Goal: Transaction & Acquisition: Purchase product/service

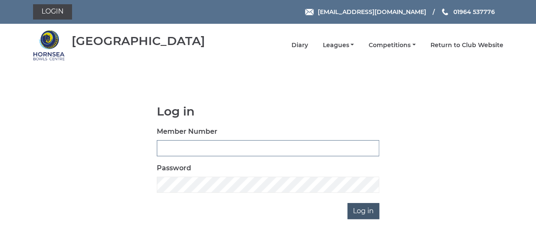
type input "0888"
click at [360, 214] on input "Log in" at bounding box center [364, 211] width 32 height 16
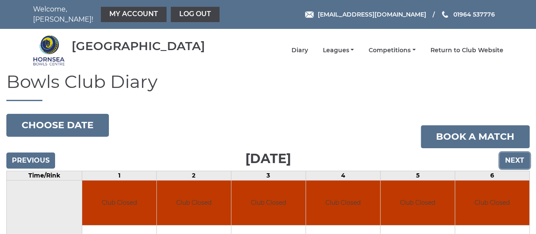
click at [518, 153] on input "Next" at bounding box center [515, 160] width 30 height 16
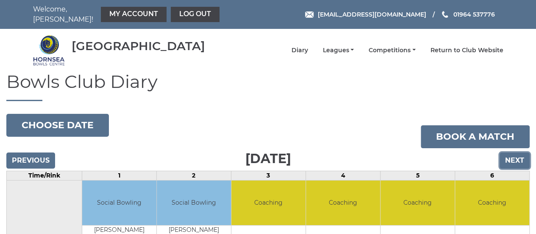
click at [518, 153] on input "Next" at bounding box center [515, 160] width 30 height 16
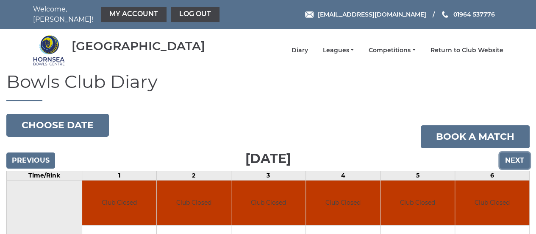
click at [518, 153] on input "Next" at bounding box center [515, 160] width 30 height 16
click at [463, 47] on link "Return to Club Website" at bounding box center [467, 51] width 73 height 8
click at [108, 8] on link "My Account" at bounding box center [134, 14] width 66 height 15
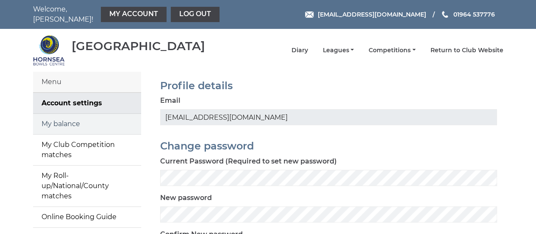
click at [70, 121] on link "My balance" at bounding box center [87, 124] width 108 height 20
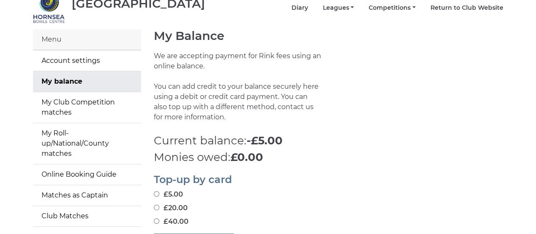
scroll to position [85, 0]
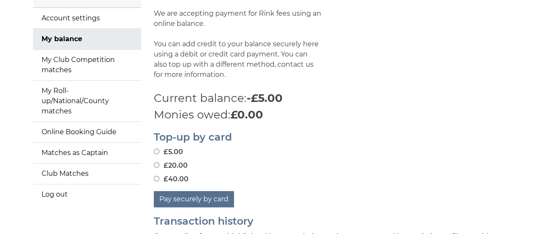
click at [154, 162] on input "£20.00" at bounding box center [157, 165] width 6 height 6
radio input "true"
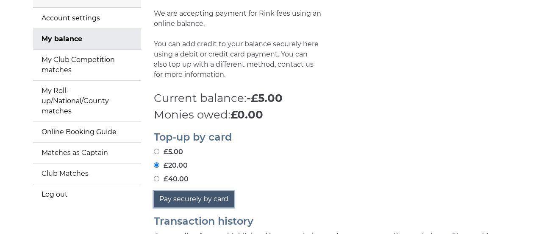
click at [184, 195] on button "Pay securely by card" at bounding box center [194, 199] width 80 height 16
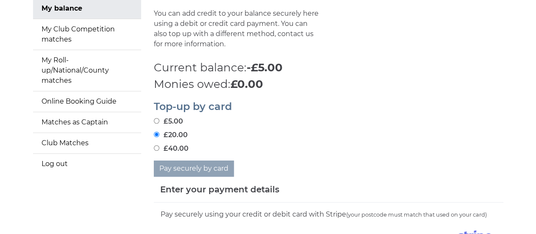
scroll to position [212, 0]
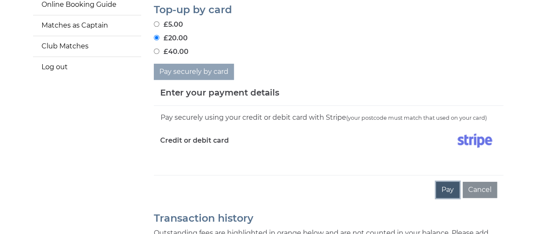
click at [457, 181] on button "Pay" at bounding box center [447, 189] width 23 height 16
